Goal: Navigation & Orientation: Find specific page/section

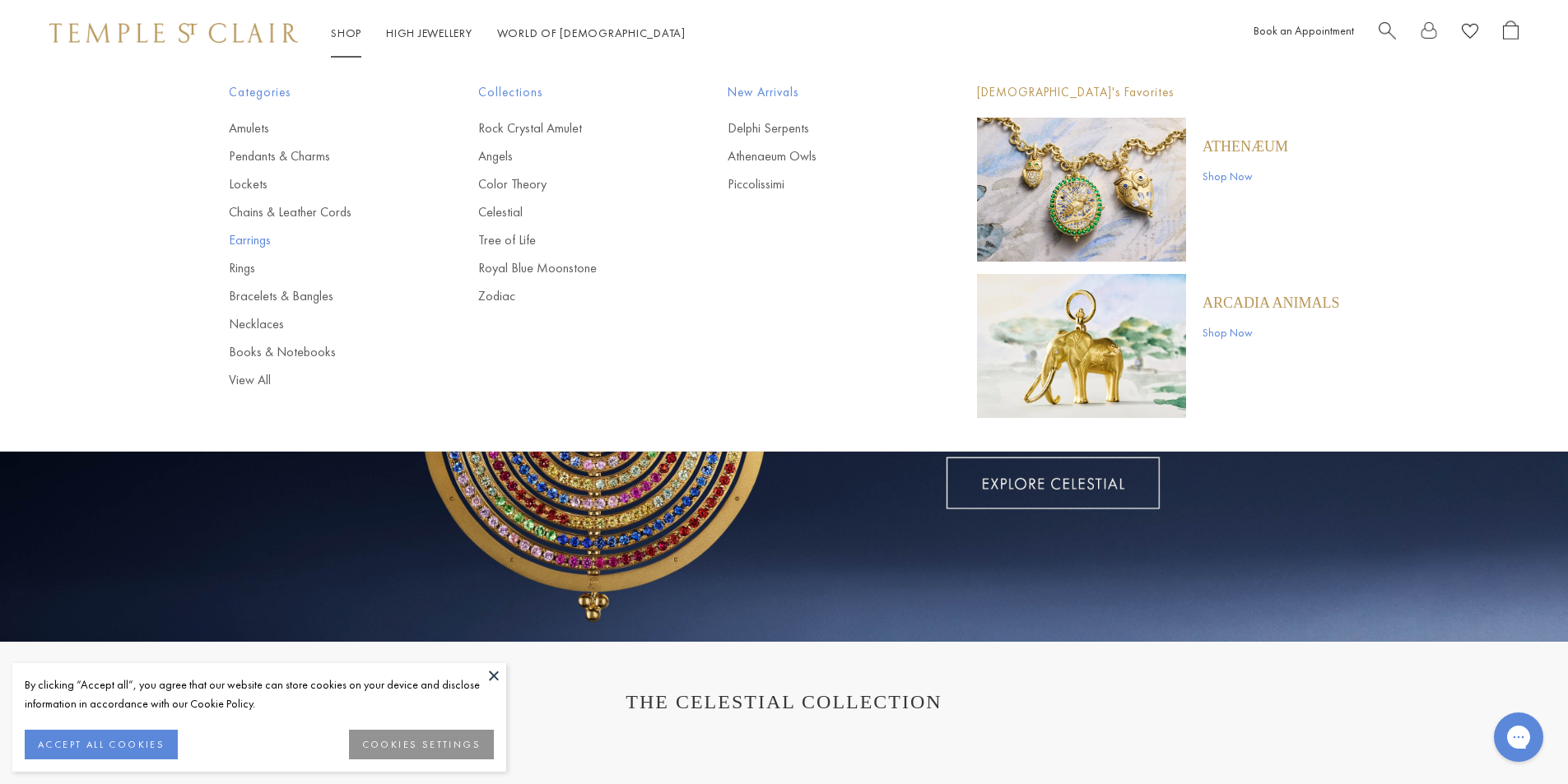
click at [259, 241] on link "Earrings" at bounding box center [321, 240] width 184 height 18
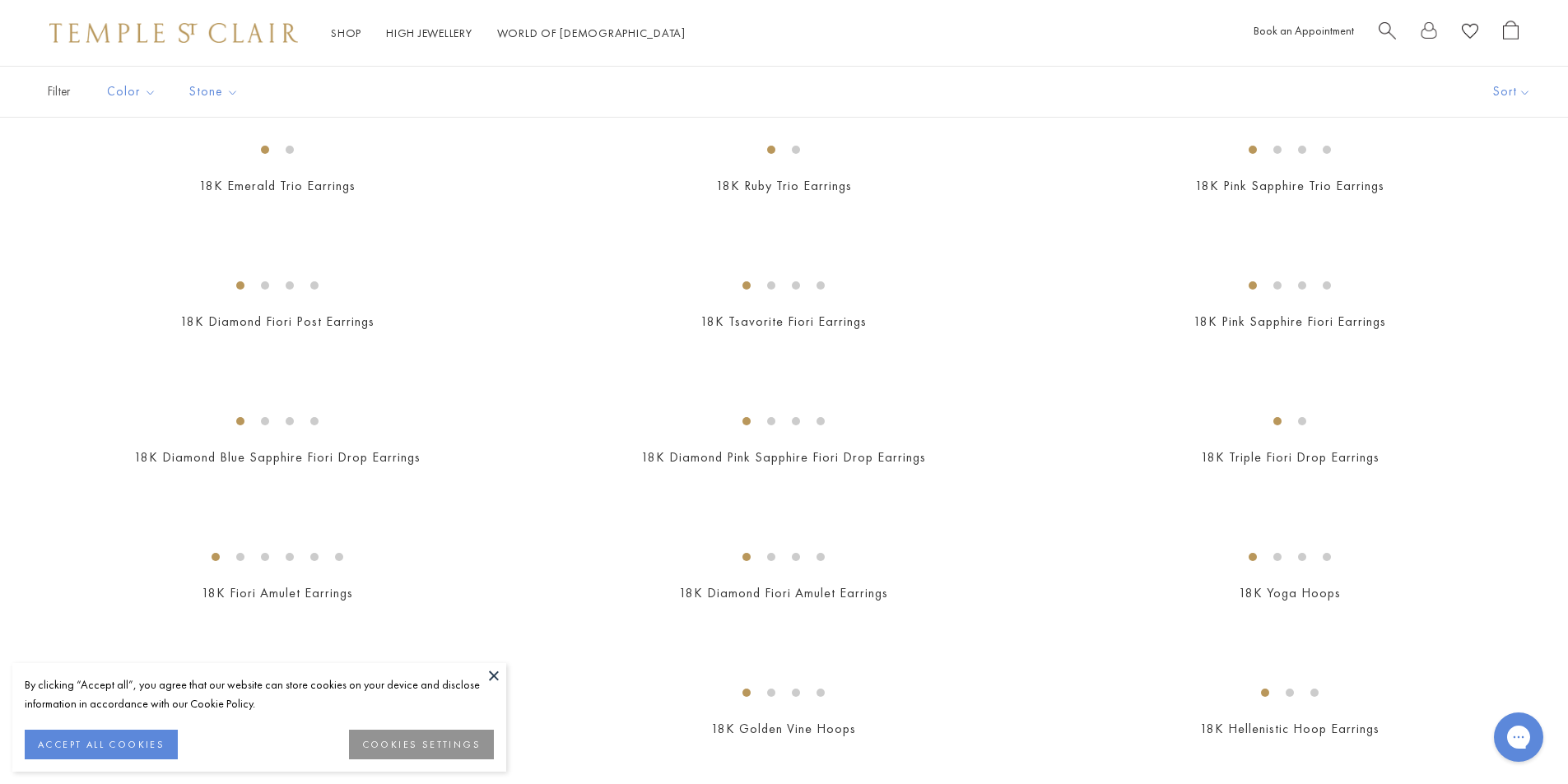
scroll to position [1463, 0]
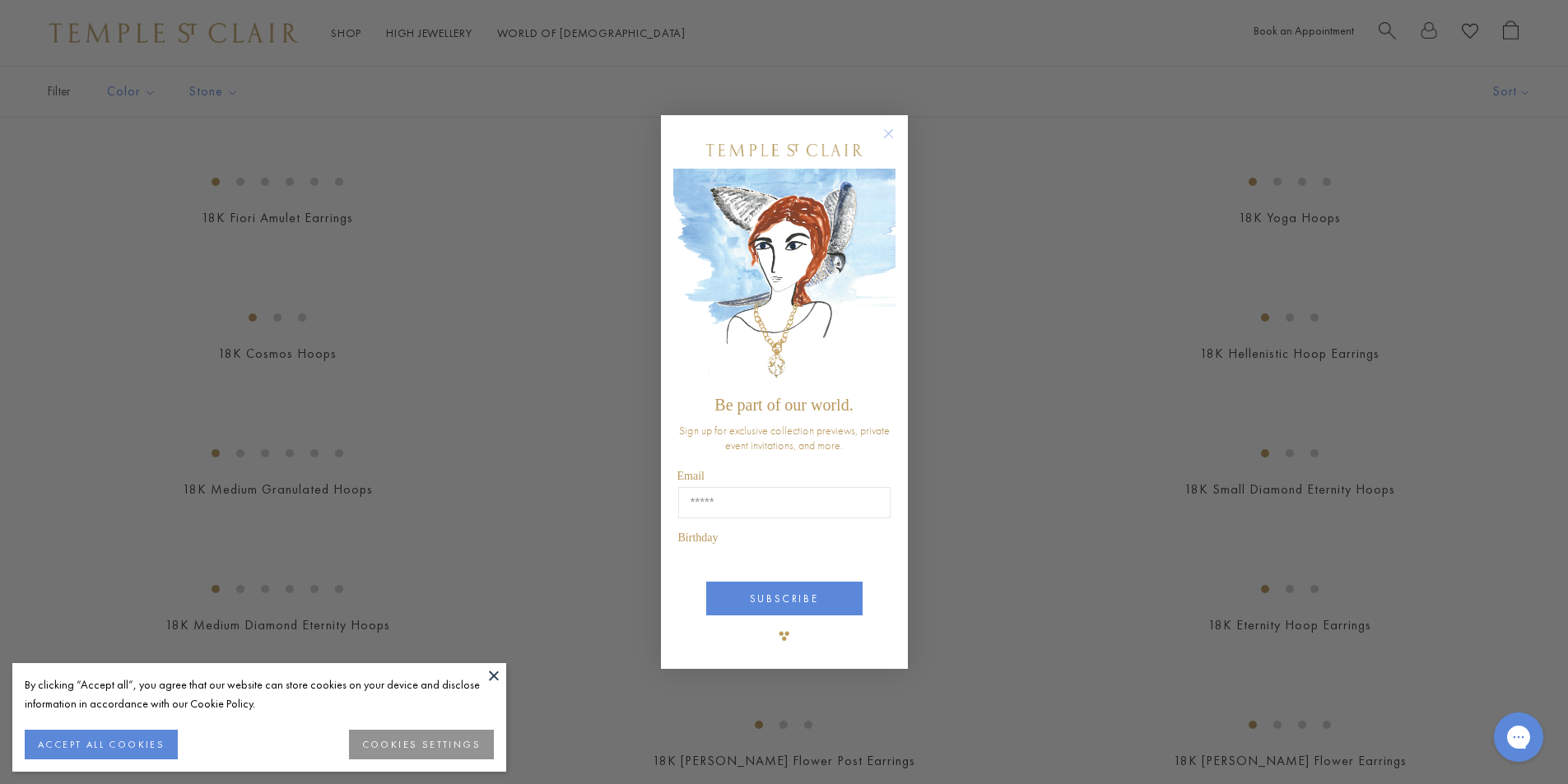
drag, startPoint x: 1576, startPoint y: 42, endPoint x: 1569, endPoint y: 149, distance: 107.2
click at [1567, 171] on html "By clicking “Accept all”, you agree that our website can store cookies on your …" at bounding box center [784, 270] width 1568 height 3466
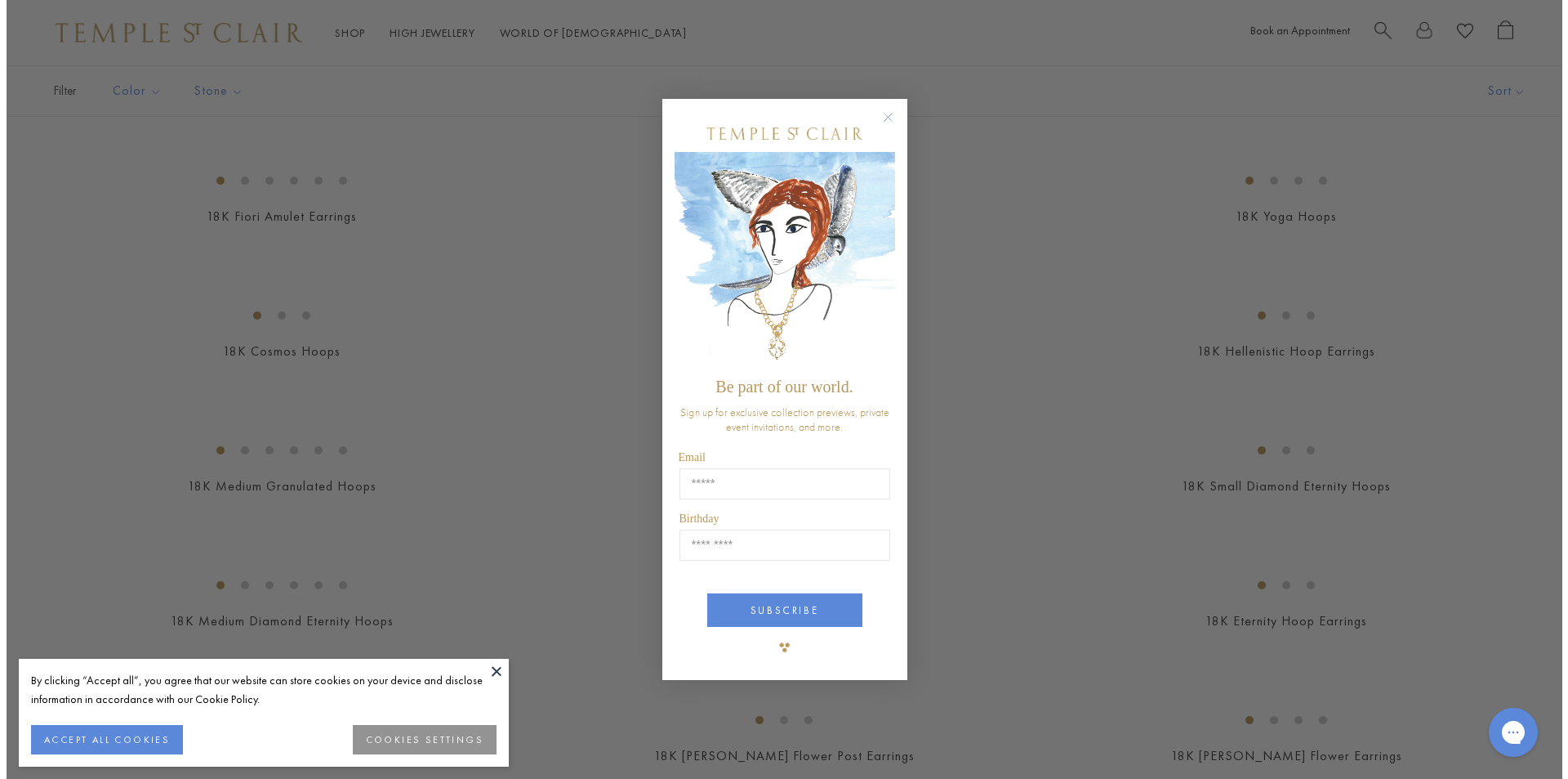
scroll to position [1462, 0]
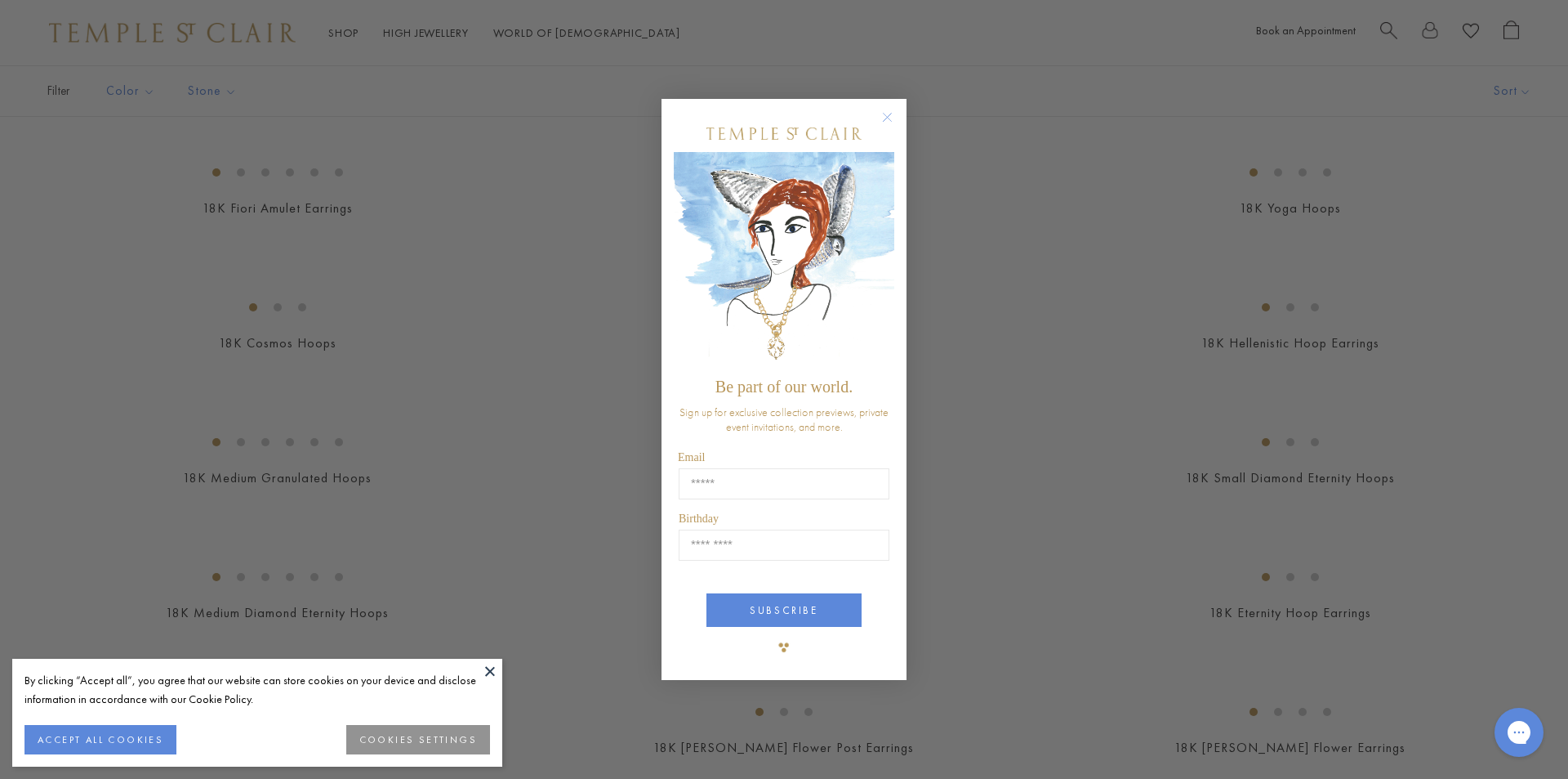
click at [881, 116] on circle "Close dialog" at bounding box center [888, 117] width 20 height 20
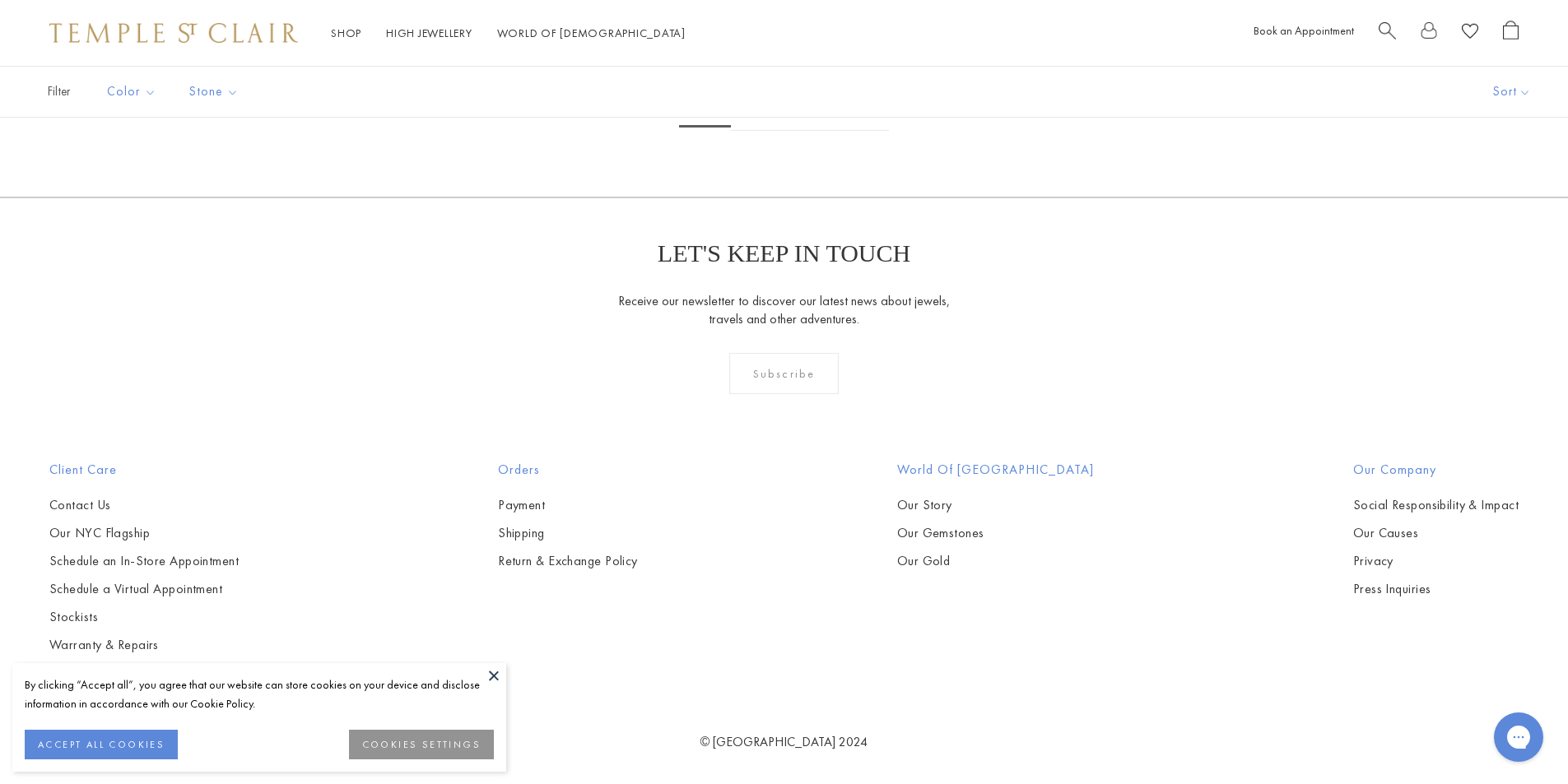
scroll to position [6454, 0]
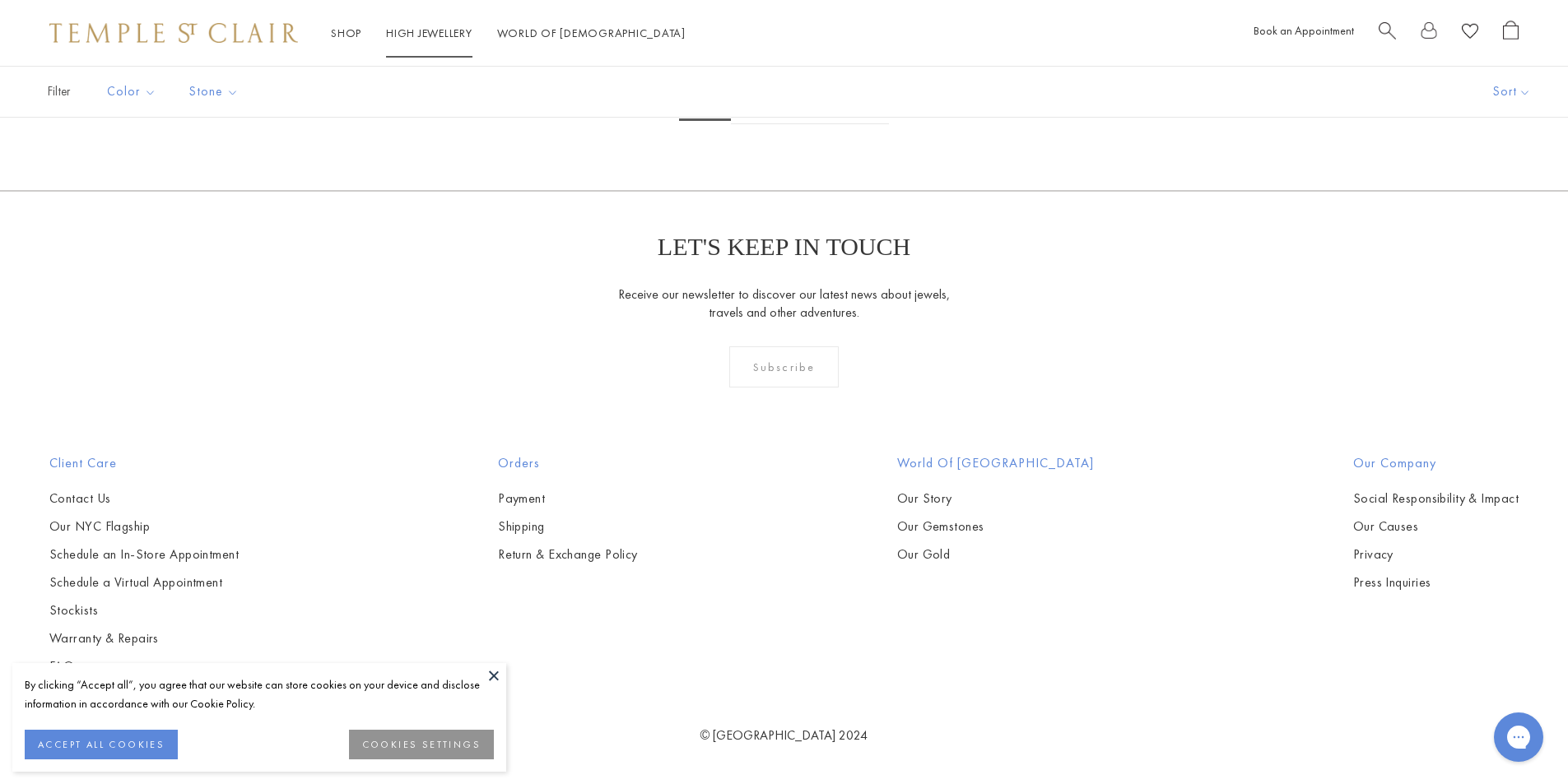
click at [402, 34] on link "High Jewellery High Jewellery" at bounding box center [429, 33] width 86 height 15
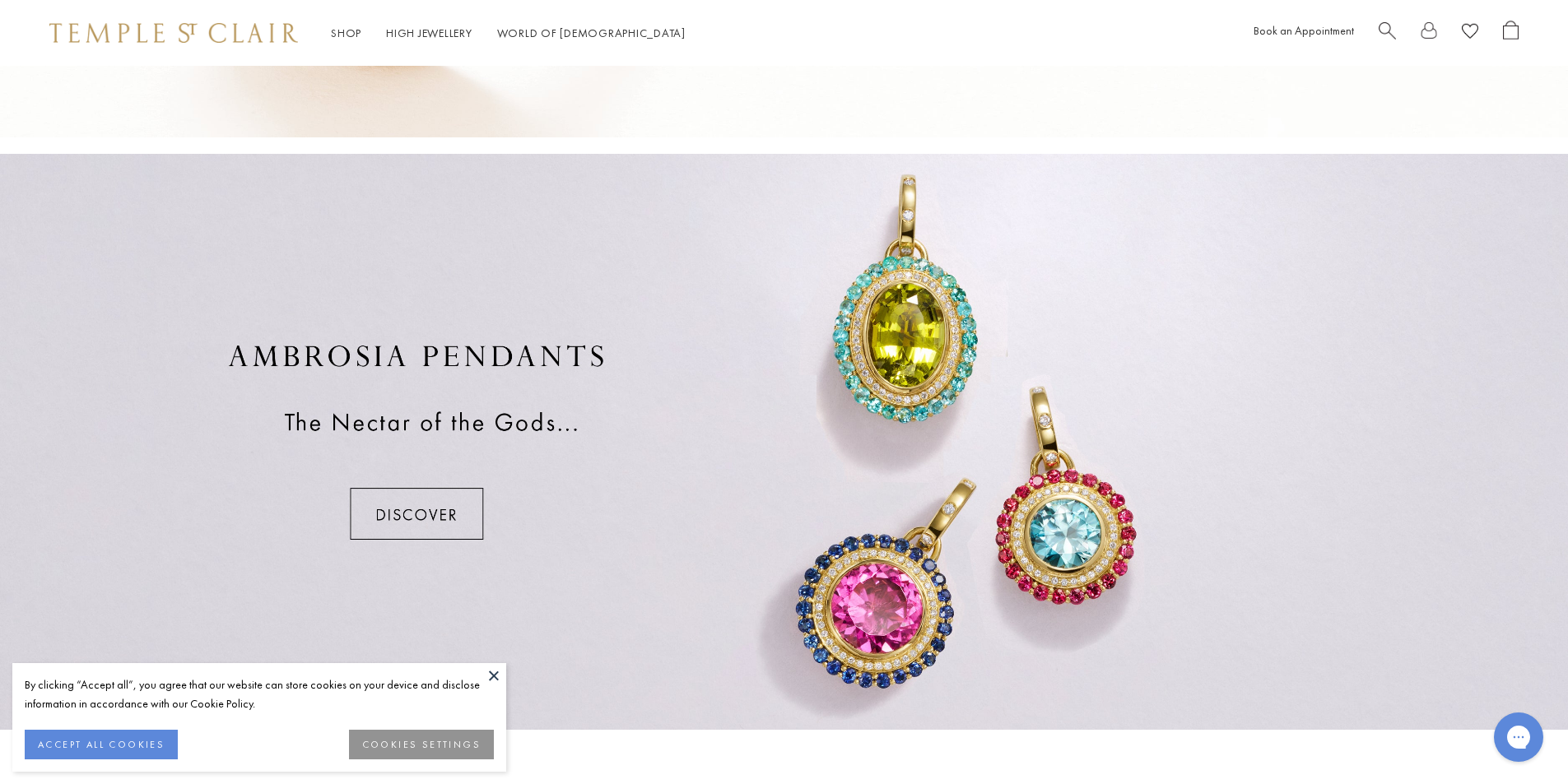
scroll to position [730, 0]
